Goal: Task Accomplishment & Management: Manage account settings

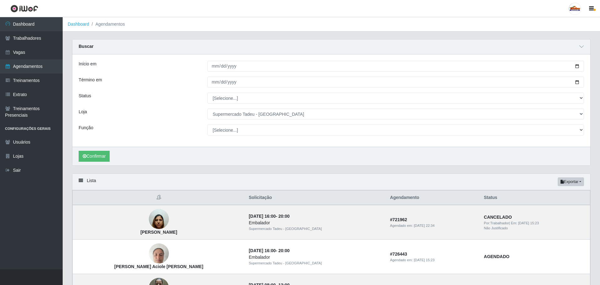
scroll to position [157, 0]
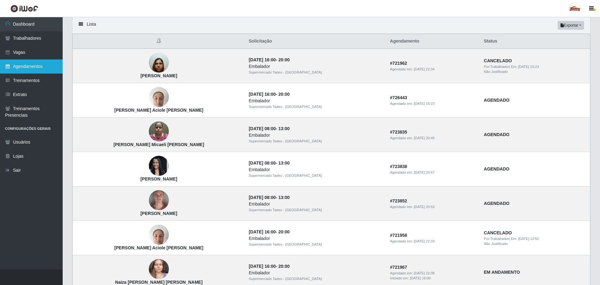
click at [20, 64] on link "Agendamentos" at bounding box center [31, 67] width 63 height 14
select select "[Selecione...]"
click at [30, 49] on link "Vagas" at bounding box center [31, 52] width 63 height 14
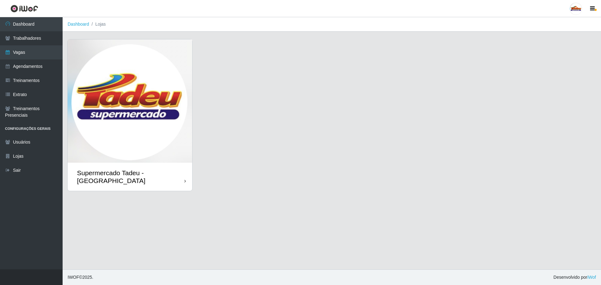
click at [145, 96] on img at bounding box center [130, 100] width 125 height 123
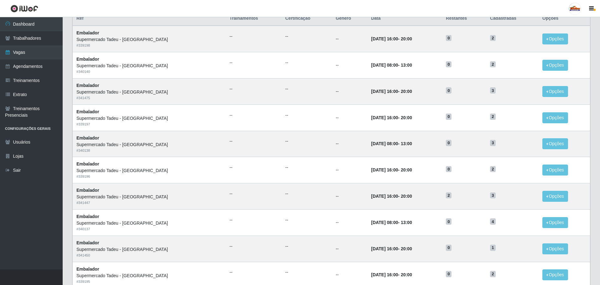
scroll to position [26, 0]
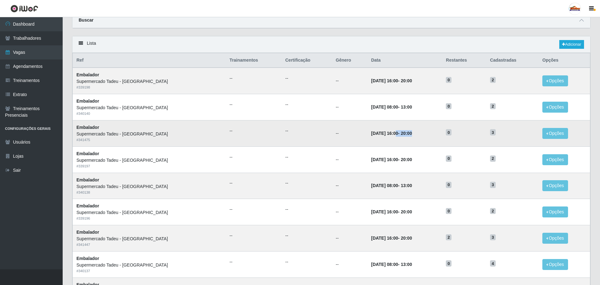
drag, startPoint x: 369, startPoint y: 134, endPoint x: 427, endPoint y: 136, distance: 58.6
click at [427, 136] on td "[DATE] 16:00 - 20:00" at bounding box center [404, 133] width 75 height 26
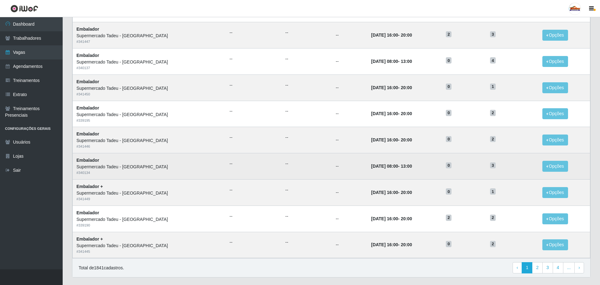
scroll to position [214, 0]
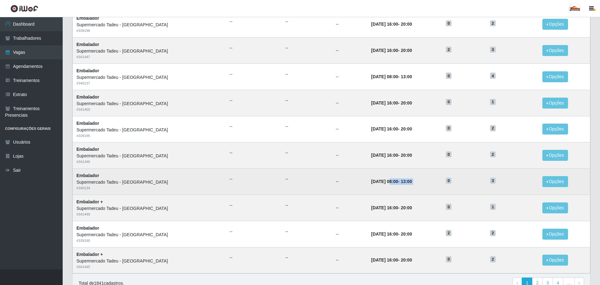
drag, startPoint x: 364, startPoint y: 182, endPoint x: 508, endPoint y: 174, distance: 144.6
click at [508, 174] on tr "Embalador Supermercado Tadeu - [GEOGRAPHIC_DATA] # 340134 -- -- -- [DATE] 08:00…" at bounding box center [331, 182] width 517 height 26
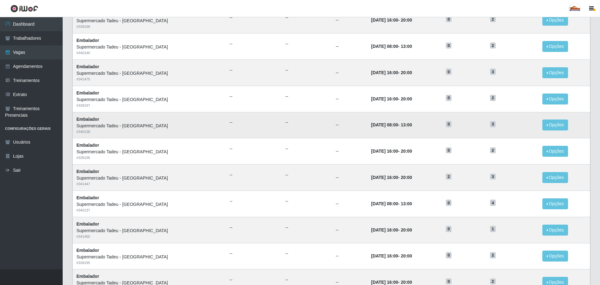
scroll to position [58, 0]
